Goal: Transaction & Acquisition: Purchase product/service

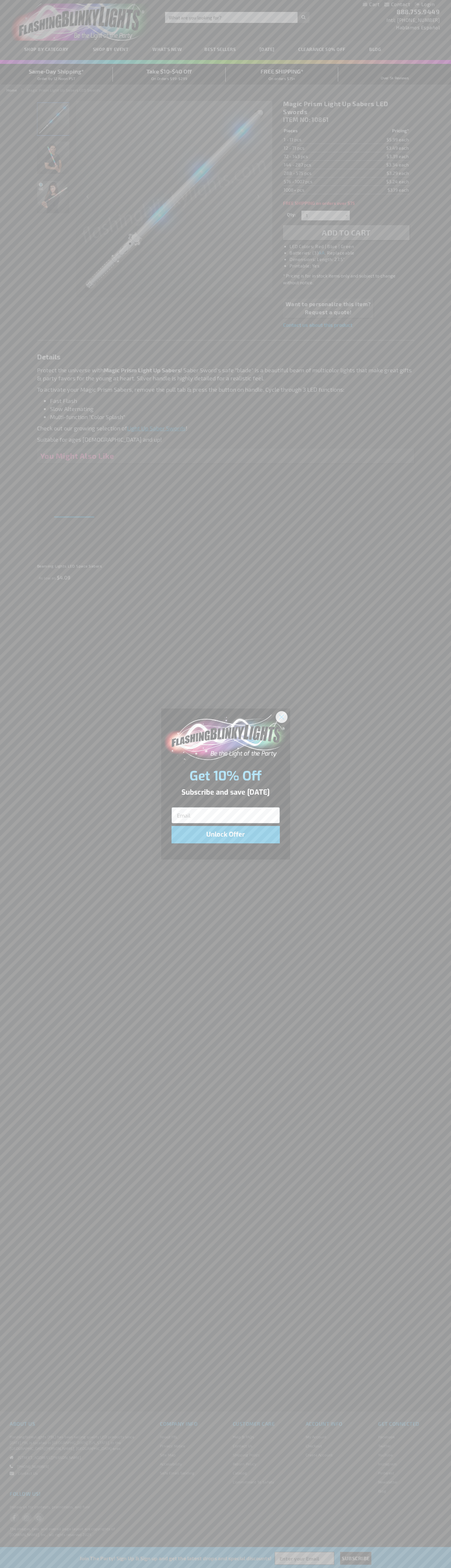
click at [282, 716] on icon "Close dialog" at bounding box center [281, 716] width 4 height 4
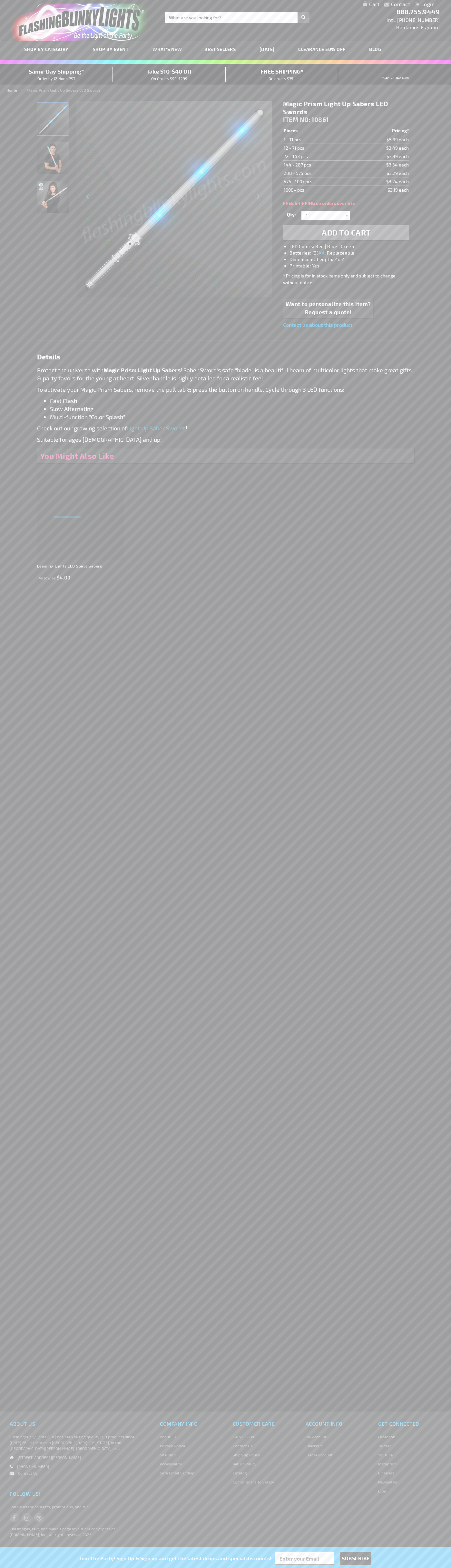
click at [353, 247] on li "LED Colors: Red | Blue | Green" at bounding box center [353, 247] width 126 height 6
click at [347, 233] on span "Add to Cart" at bounding box center [346, 232] width 49 height 10
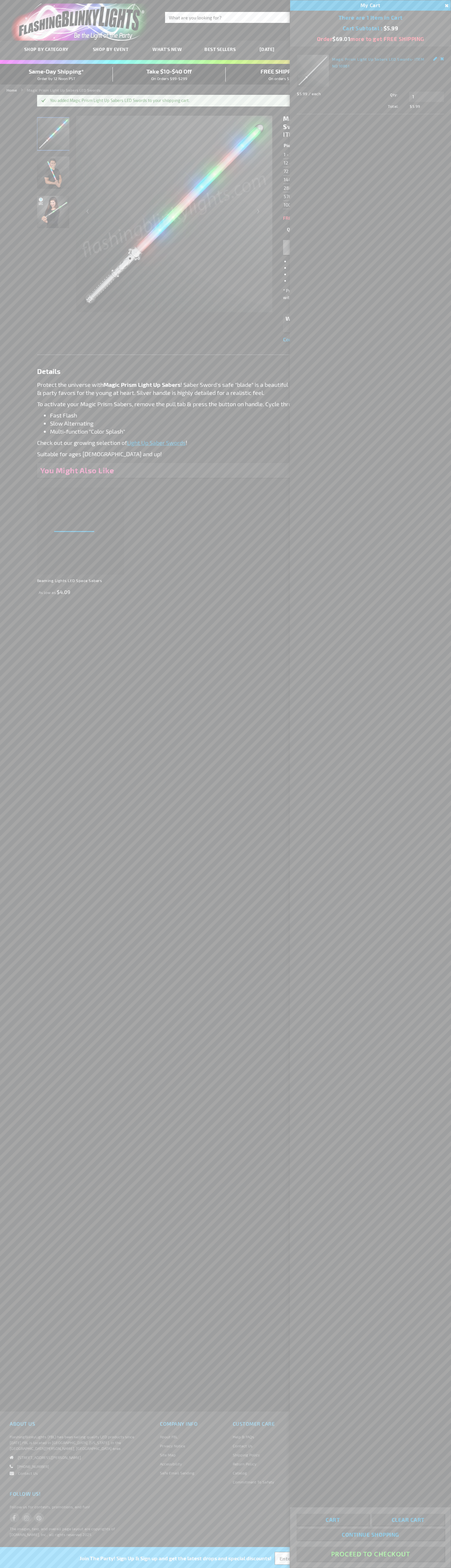
click at [371, 1555] on button "Proceed To Checkout" at bounding box center [371, 1554] width 148 height 15
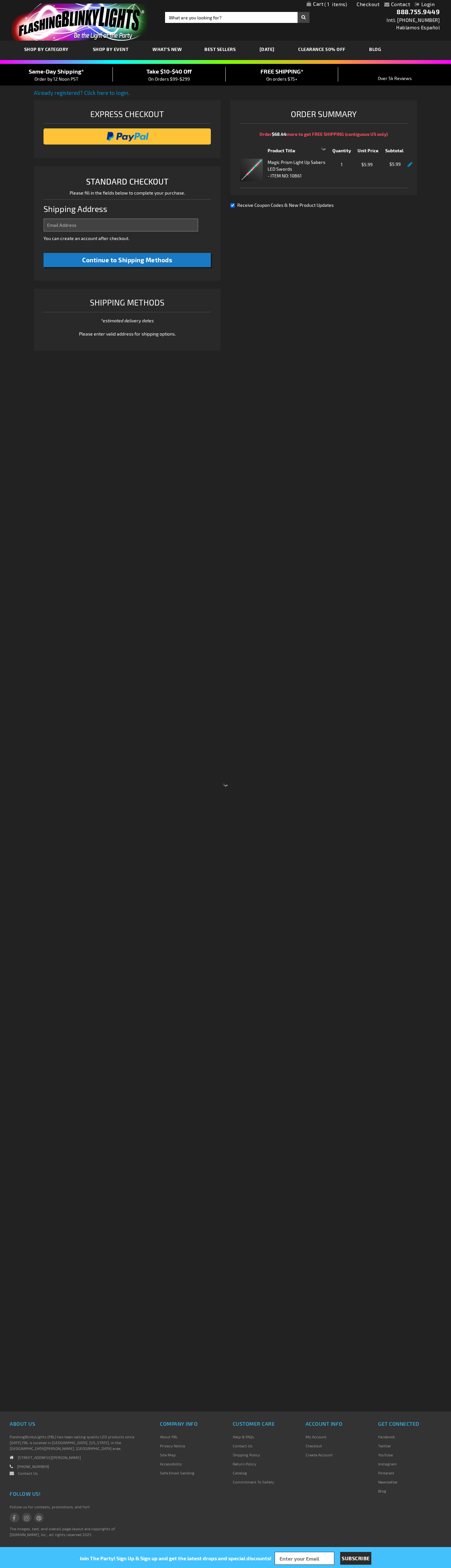
select select "US"
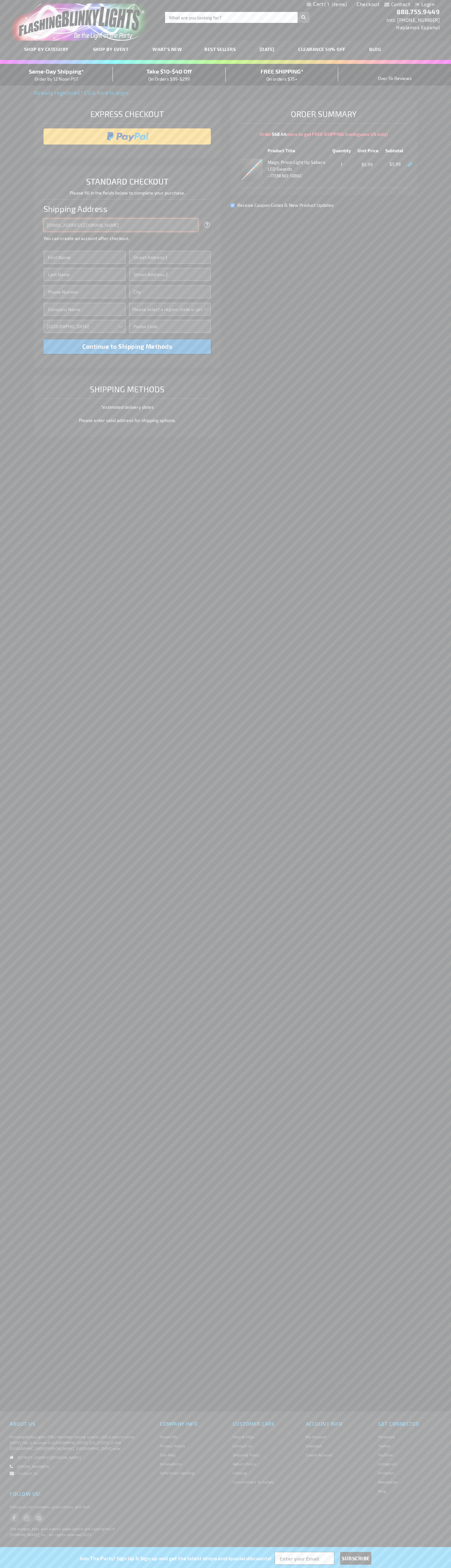
type input "johnsmith005@storebotmail.joonix.net"
type input "John"
type input "76 Ninth Avenue"
type input "First floor"
type input "new york"
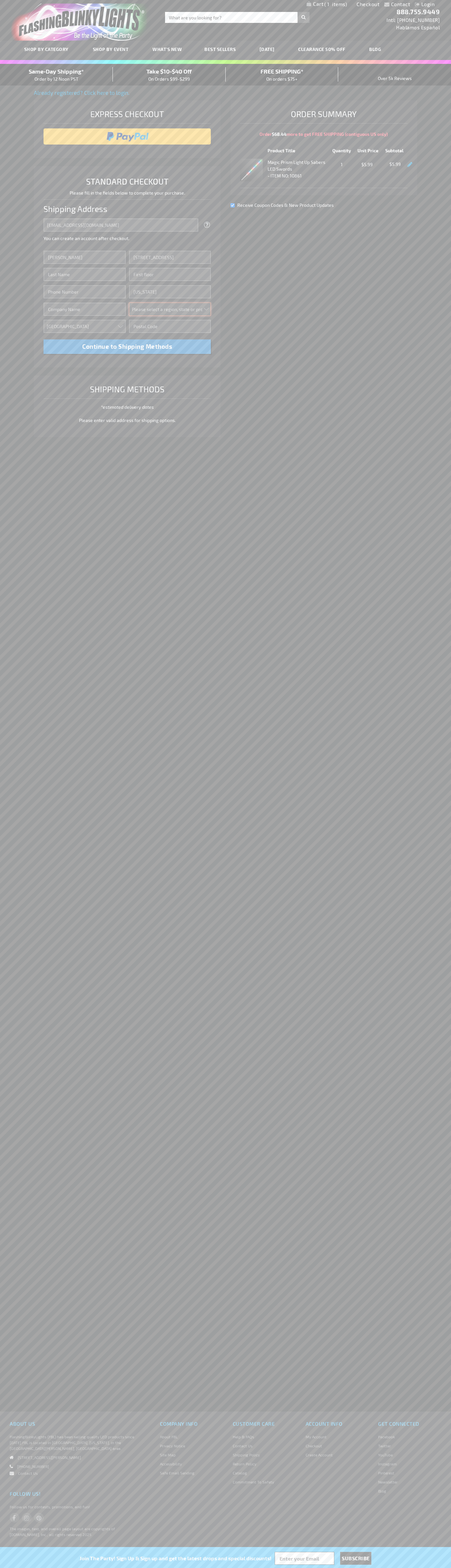
select select "43"
type input "10011"
type input "Smith"
type input "6502530000"
type input "John Smith"
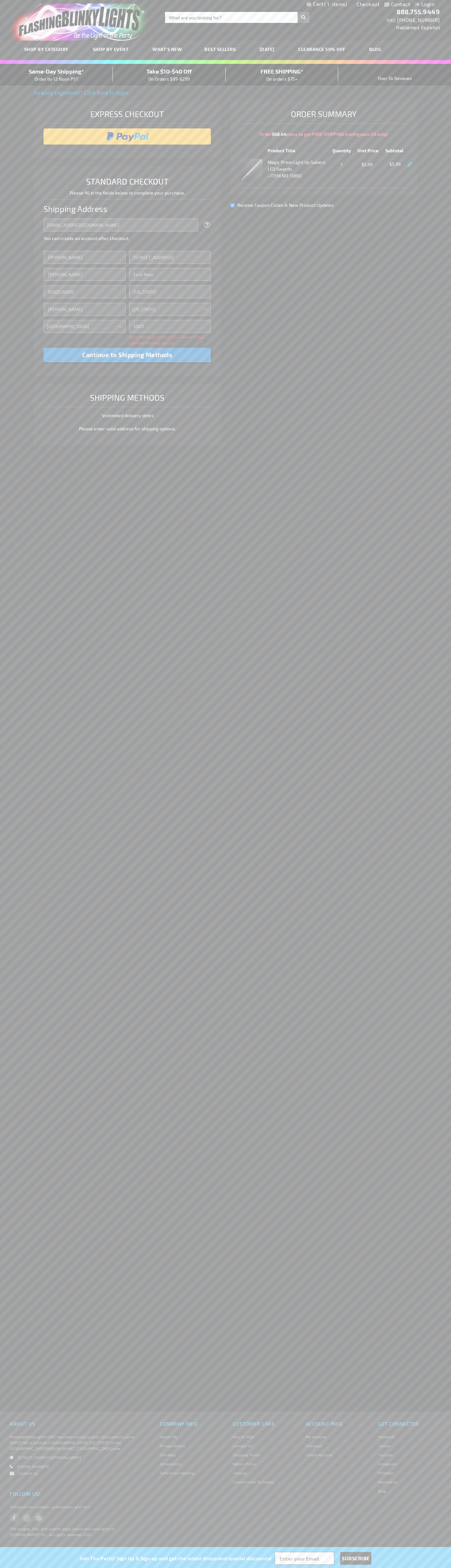
click at [57, 75] on div "Same-Day Shipping* Order by 12 Noon PST" at bounding box center [56, 75] width 113 height 15
click at [127, 136] on input "image" at bounding box center [127, 136] width 161 height 13
